Goal: Task Accomplishment & Management: Manage account settings

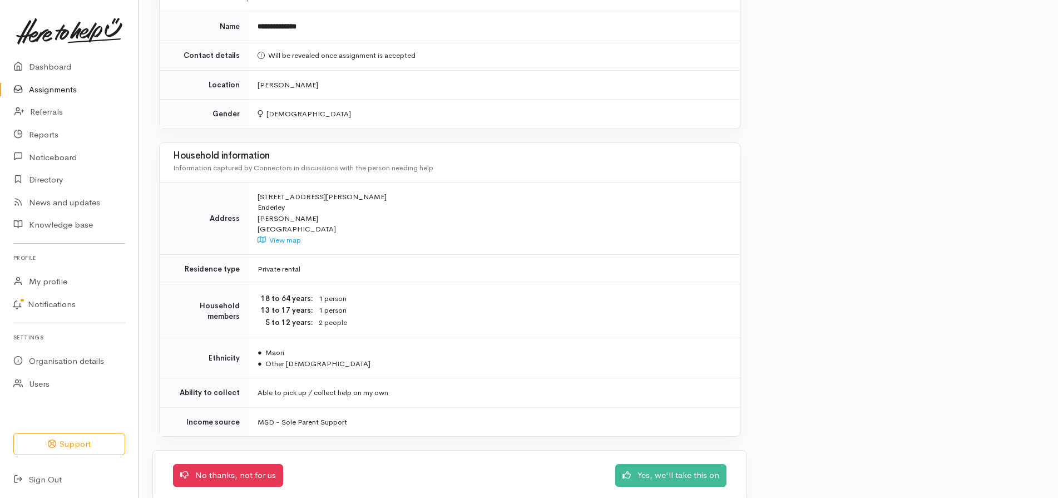
scroll to position [601, 0]
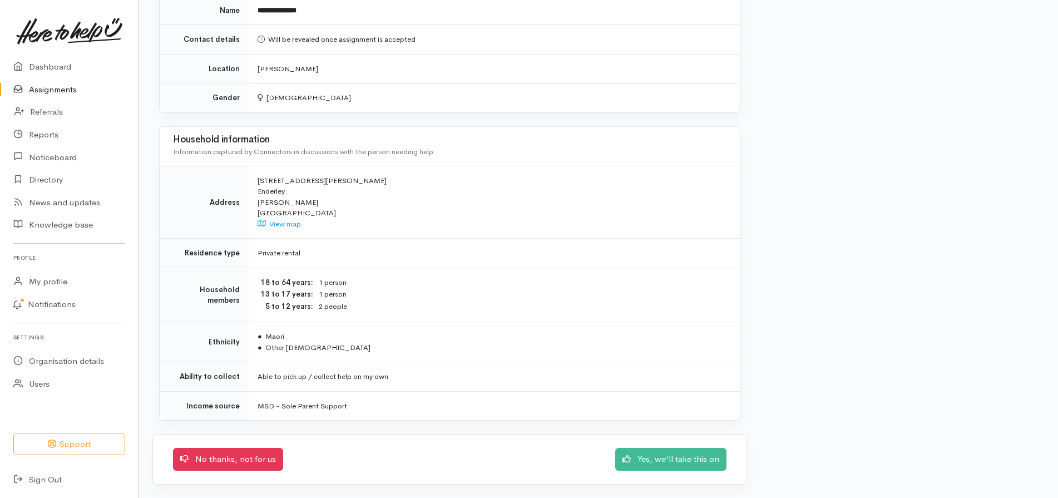
drag, startPoint x: 1057, startPoint y: 317, endPoint x: 1059, endPoint y: 256, distance: 61.2
click at [695, 461] on link "Yes, we'll take this on" at bounding box center [670, 457] width 111 height 23
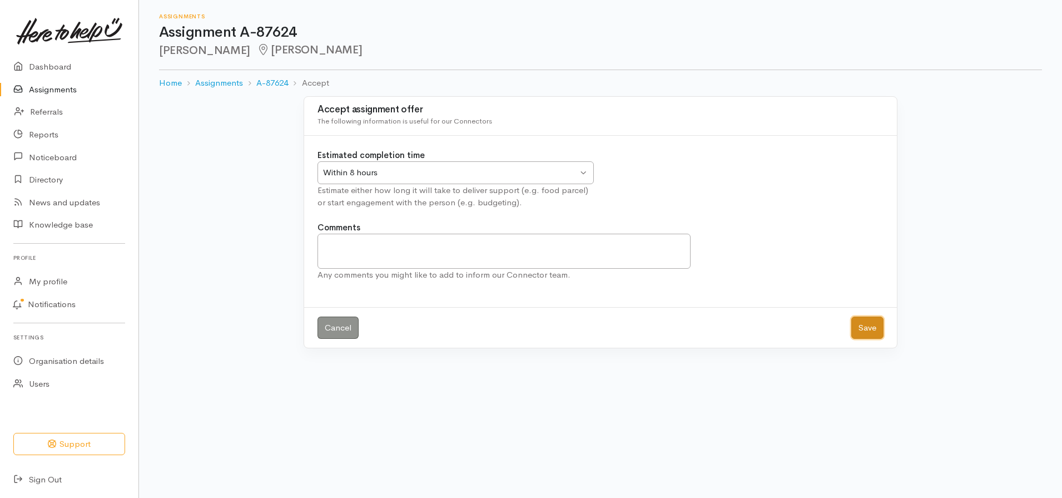
click at [870, 326] on button "Save" at bounding box center [867, 327] width 32 height 23
